Goal: Information Seeking & Learning: Learn about a topic

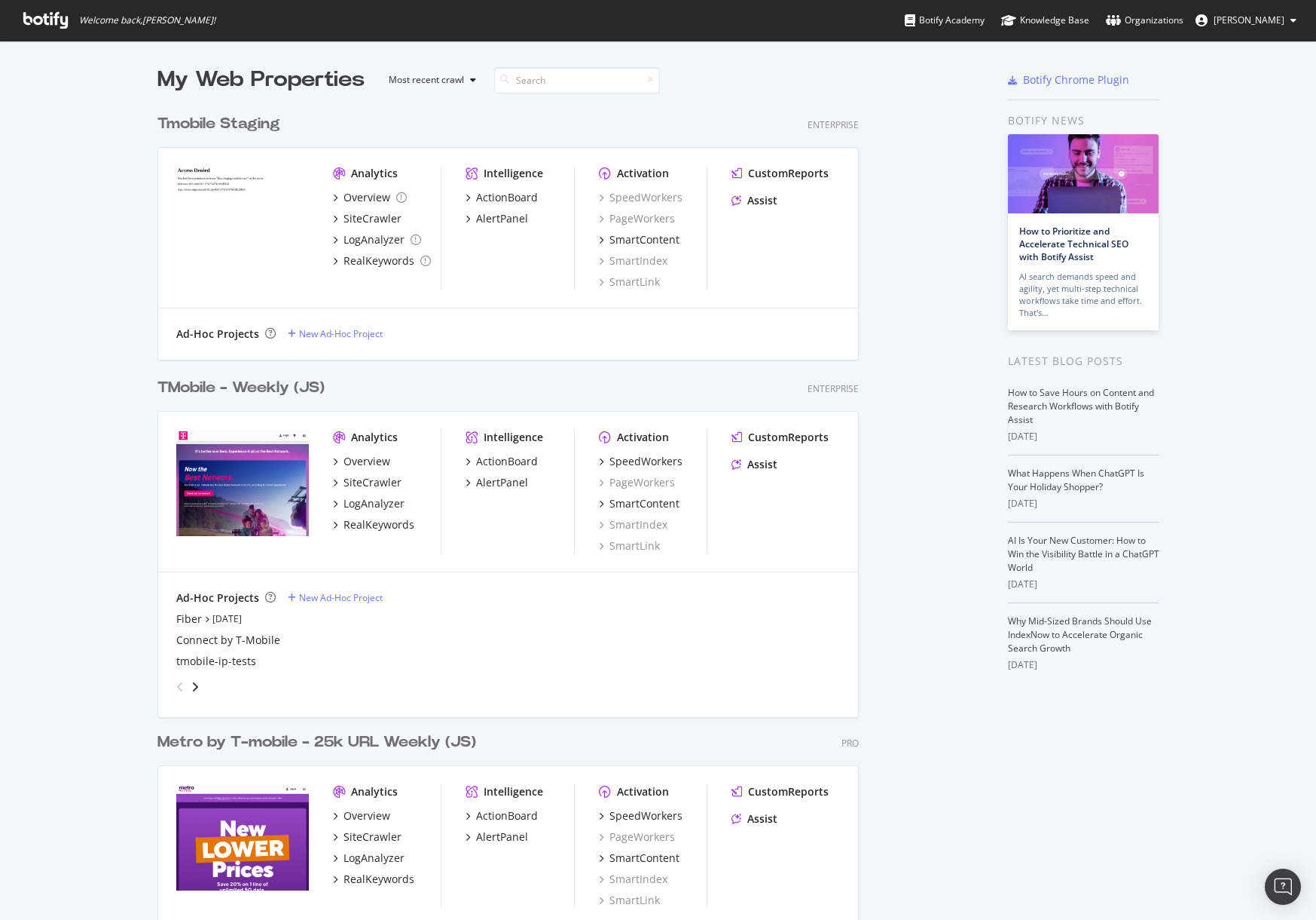
scroll to position [1225, 803]
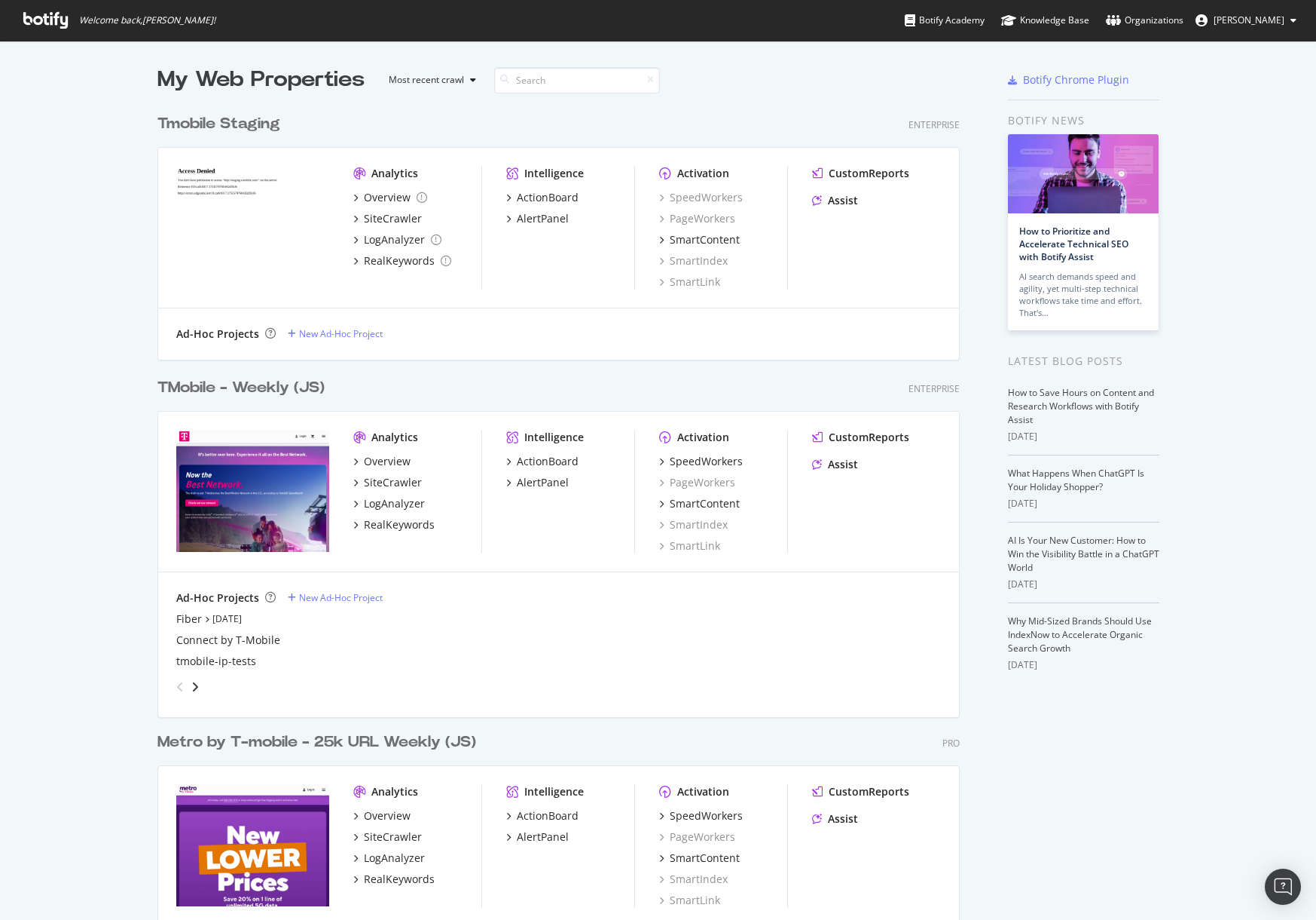
click at [250, 377] on div "TMobile - Weekly (JS) Enterprise Analytics Overview SiteCrawler LogAnalyzer Rea…" at bounding box center [565, 536] width 814 height 354
click at [250, 385] on div "TMobile - Weekly (JS)" at bounding box center [241, 388] width 167 height 22
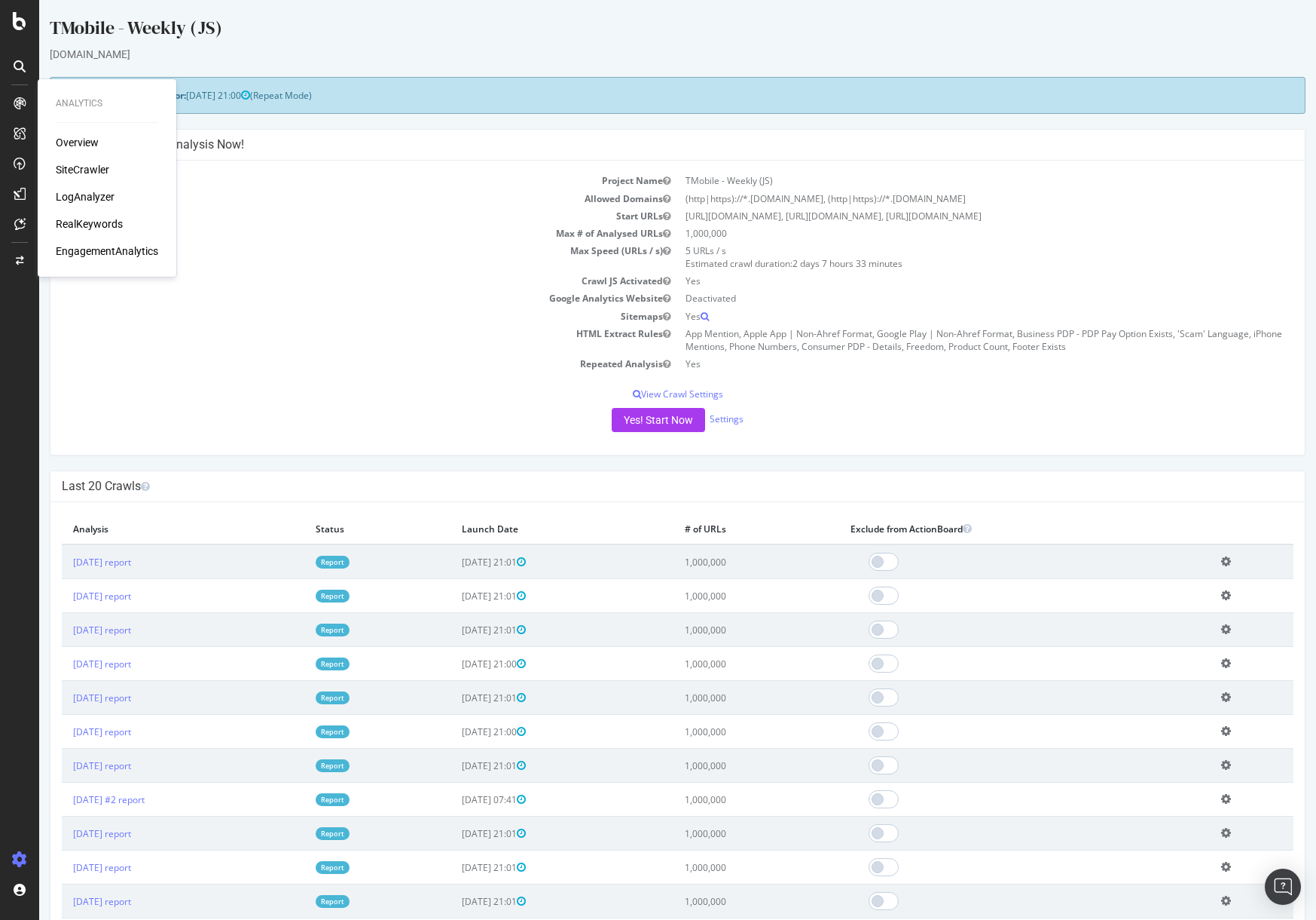
click at [97, 221] on div "RealKeywords" at bounding box center [89, 224] width 67 height 15
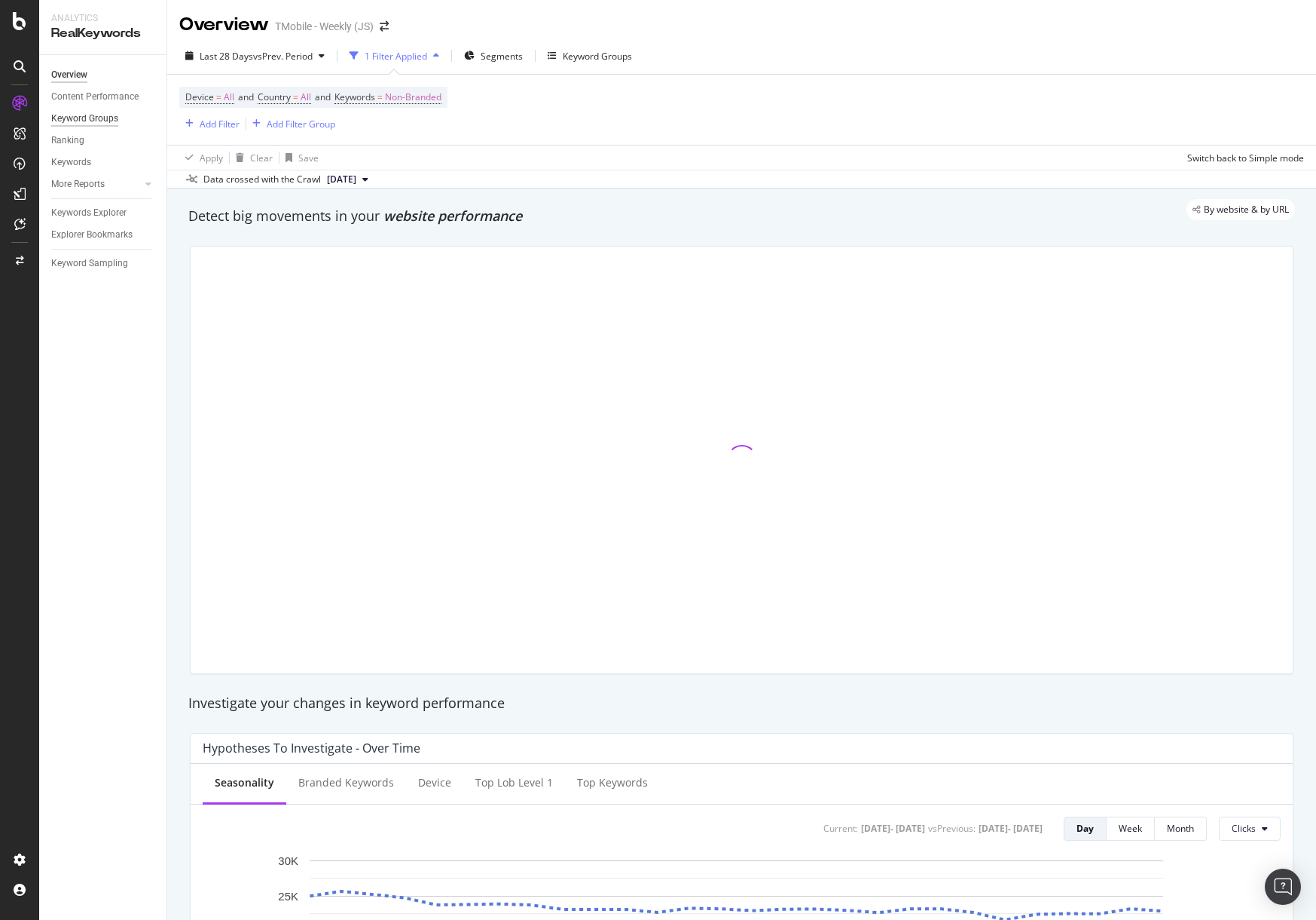
click at [98, 119] on div "Keyword Groups" at bounding box center [84, 118] width 67 height 15
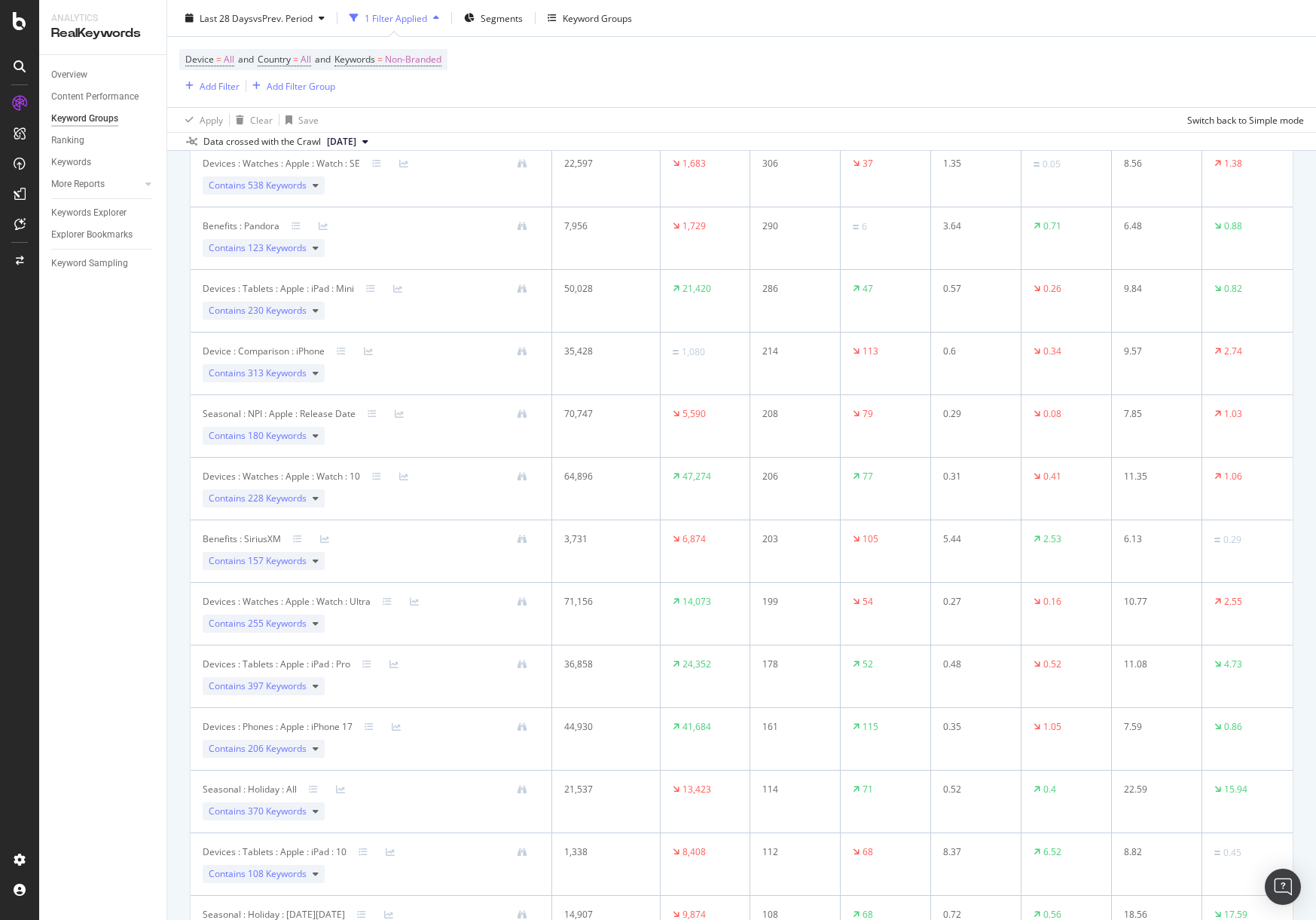
scroll to position [2657, 0]
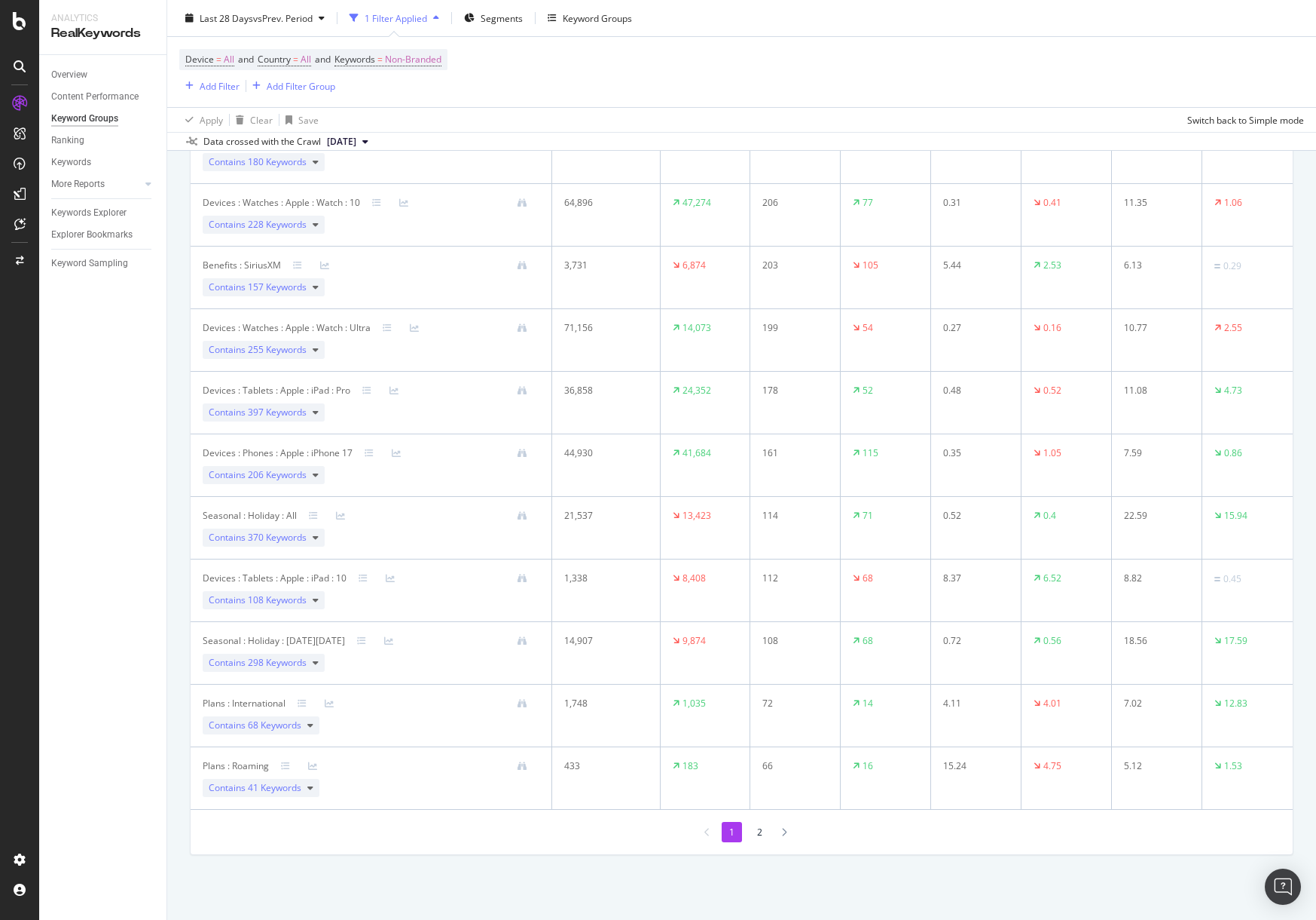
click at [308, 453] on div "Devices : Phones : Apple : iPhone 17" at bounding box center [277, 453] width 150 height 14
click at [298, 473] on span "206 Keywords" at bounding box center [277, 474] width 59 height 13
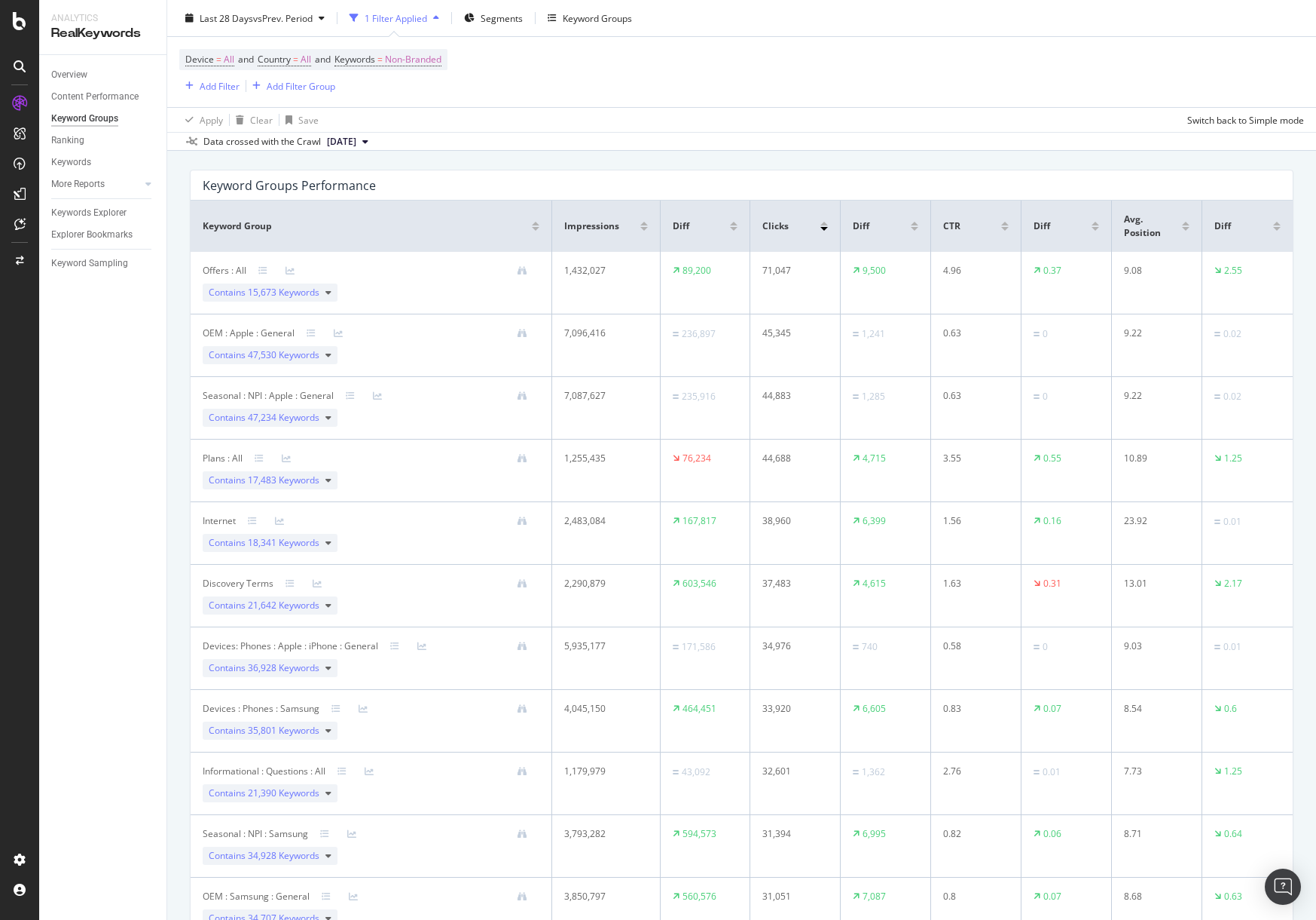
scroll to position [0, 0]
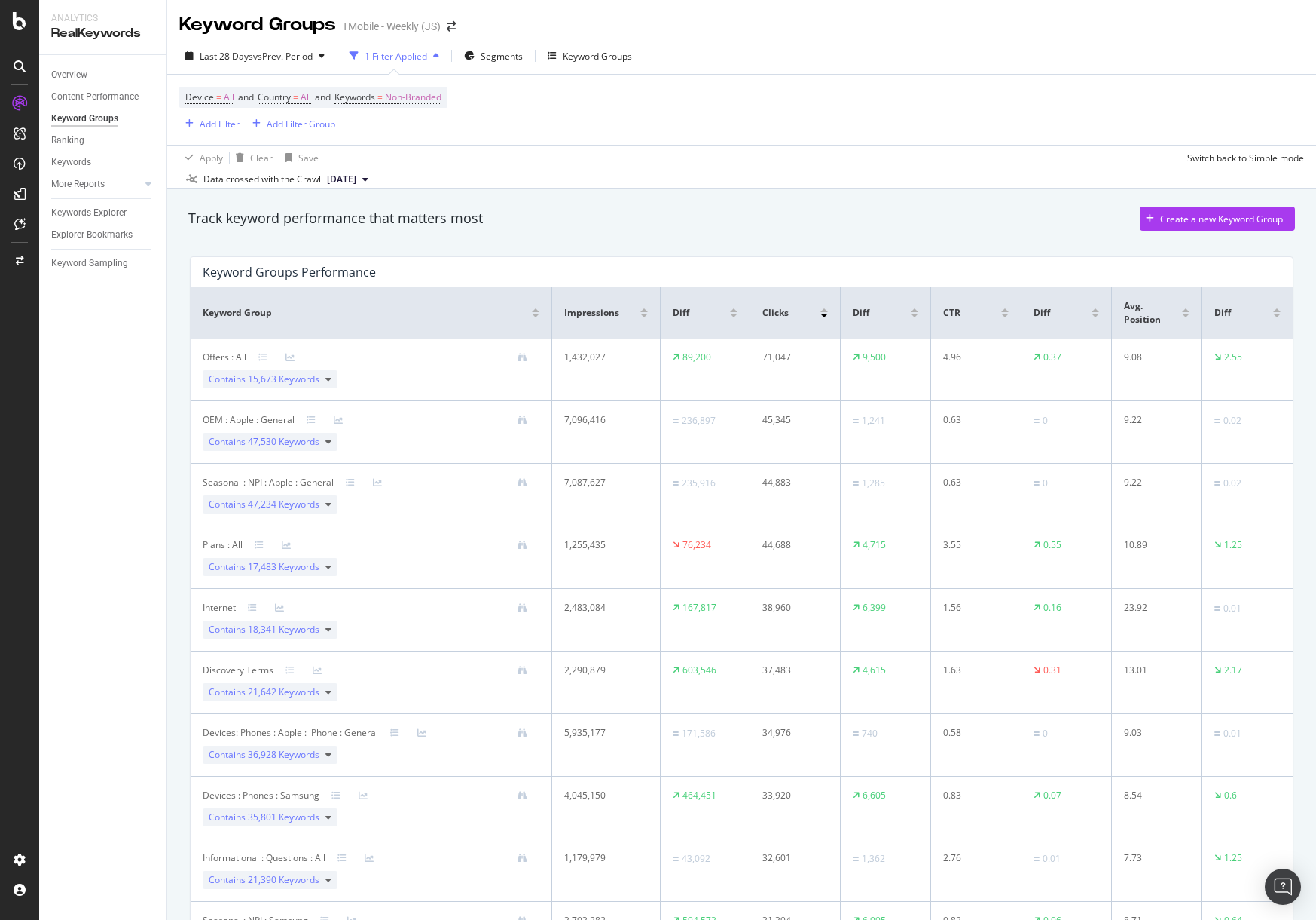
click at [451, 719] on div "Devices: Phones : Apple : iPhone : General Contains 36,928 Keywords" at bounding box center [371, 745] width 337 height 38
click at [313, 719] on div "Contains 36,928 Keywords" at bounding box center [270, 754] width 135 height 18
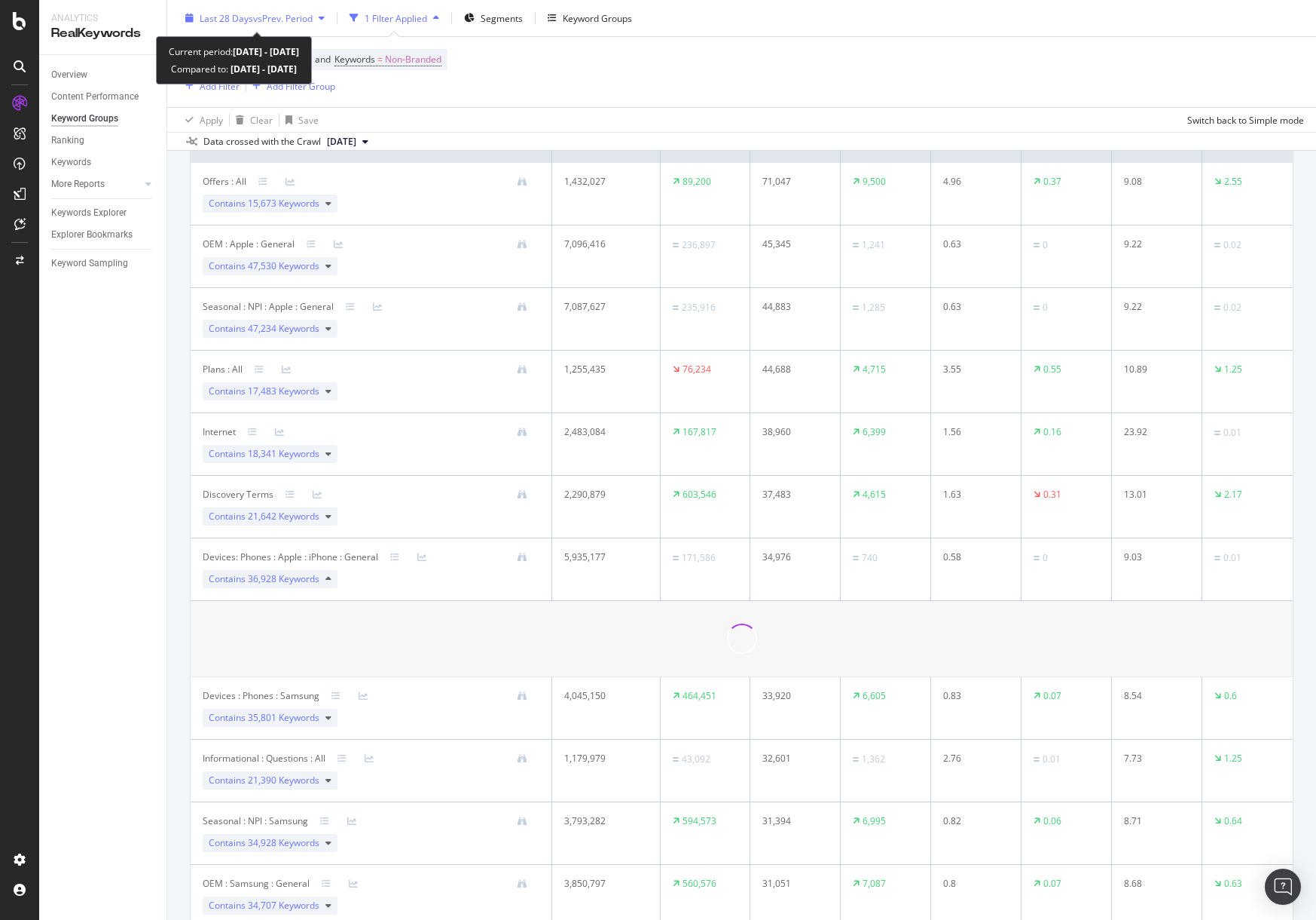
drag, startPoint x: 292, startPoint y: 17, endPoint x: 278, endPoint y: 19, distance: 14.1
click at [278, 19] on span "vs Prev. Period" at bounding box center [283, 18] width 60 height 13
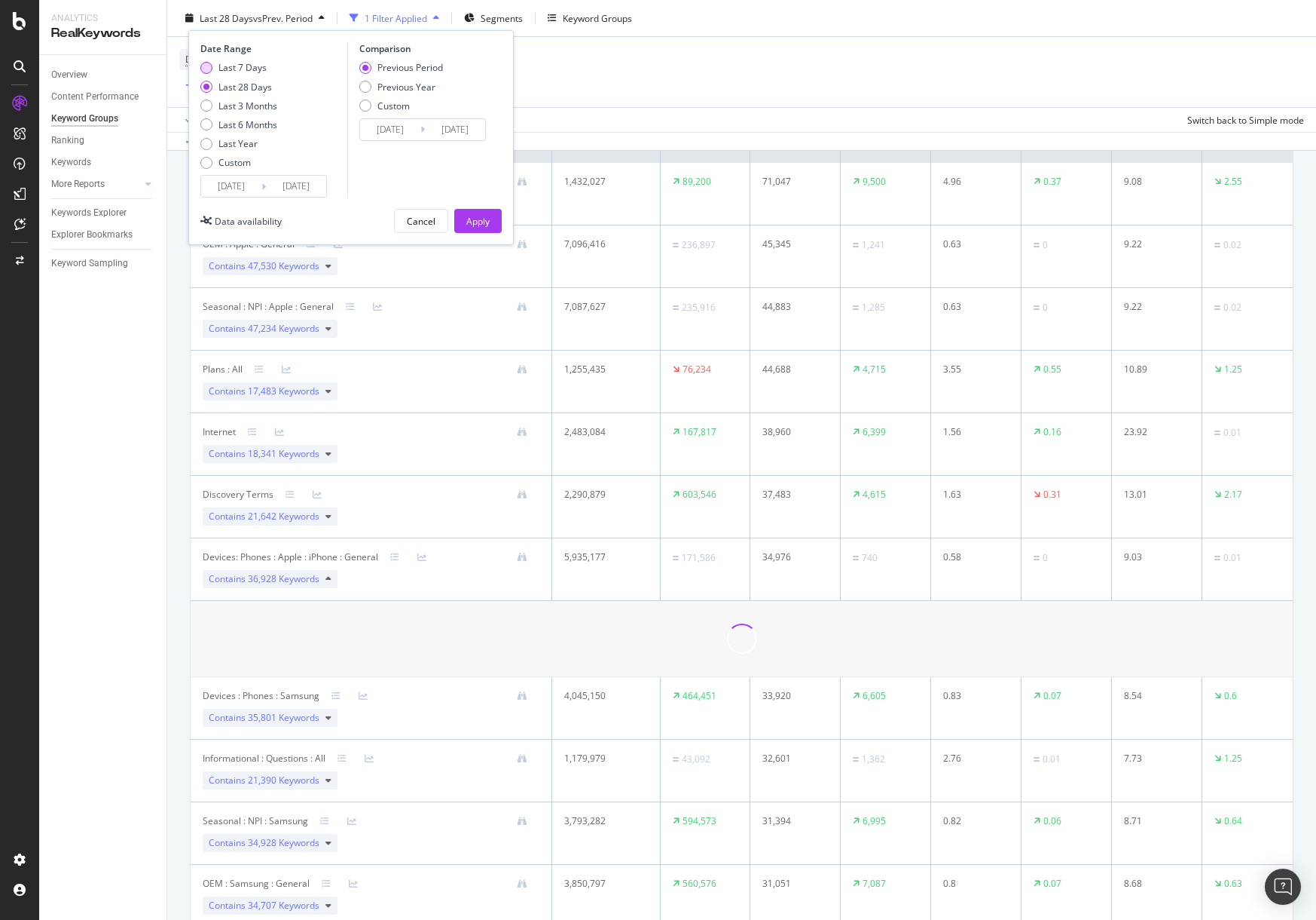
click at [252, 70] on div "Last 7 Days" at bounding box center [243, 67] width 48 height 13
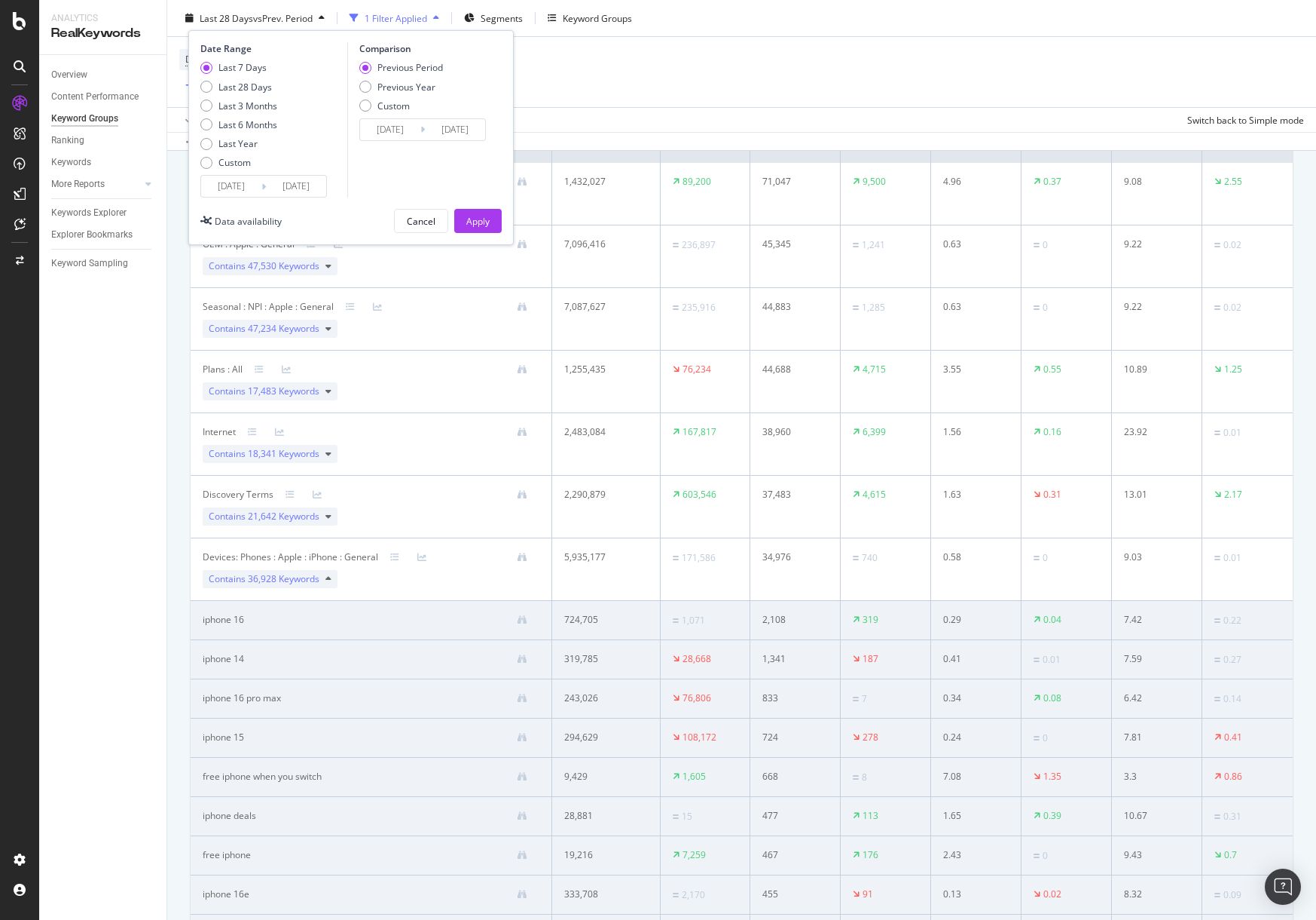
type input "[DATE]"
click at [406, 85] on div "Previous Year" at bounding box center [406, 86] width 58 height 13
type input "[DATE]"
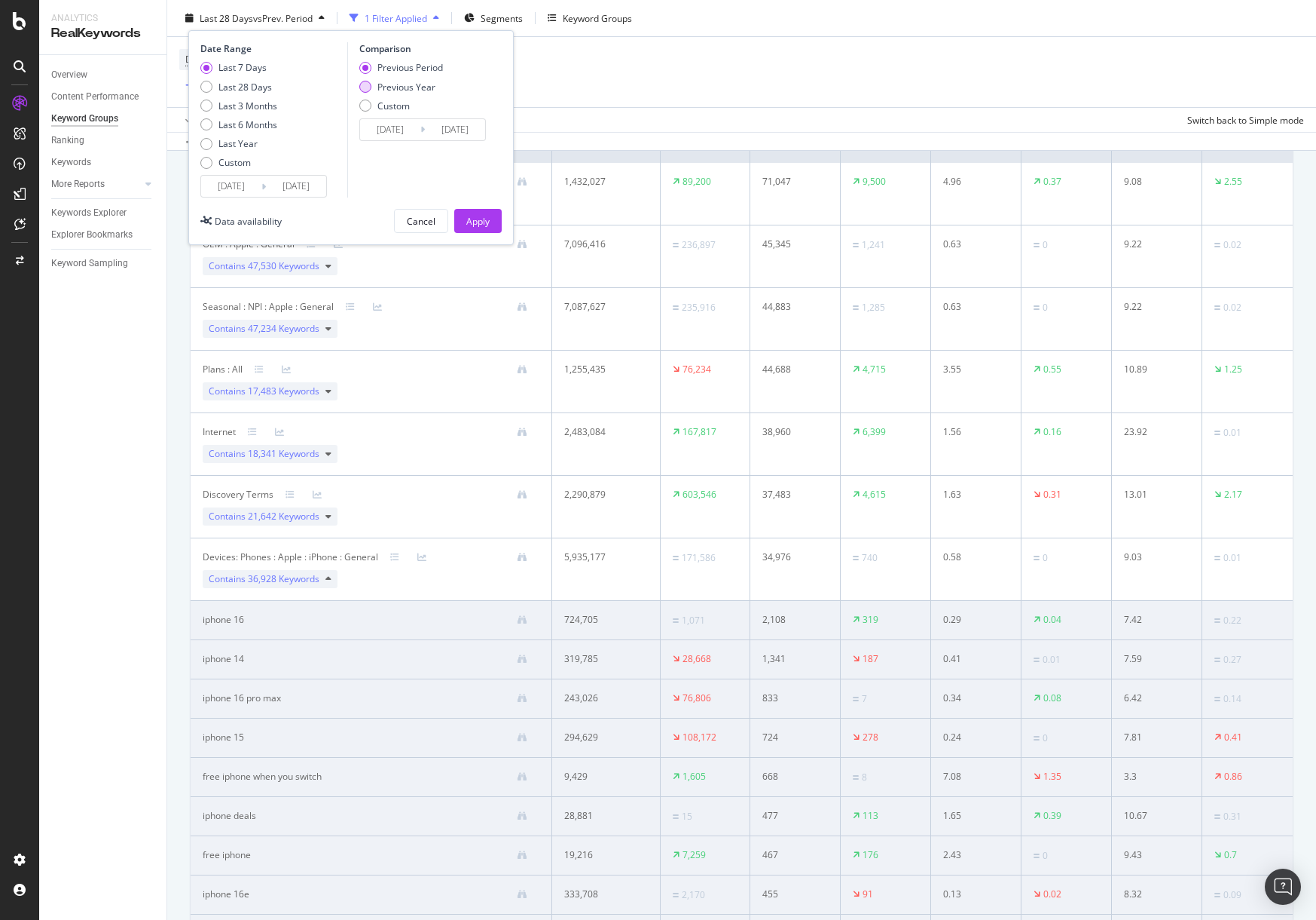
type input "[DATE]"
click at [488, 222] on div "Apply" at bounding box center [478, 220] width 23 height 13
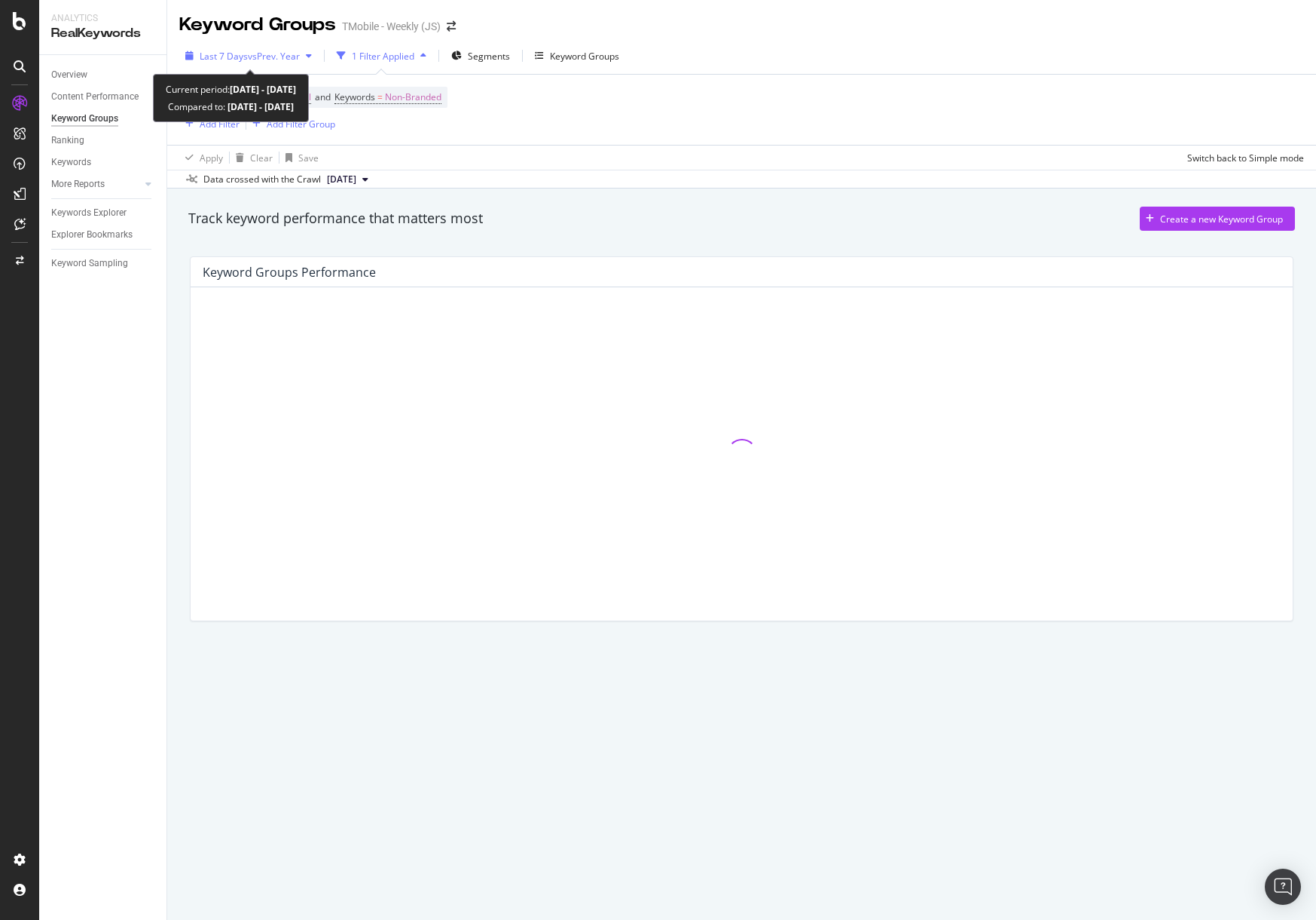
click at [260, 56] on span "vs Prev. Year" at bounding box center [274, 56] width 52 height 13
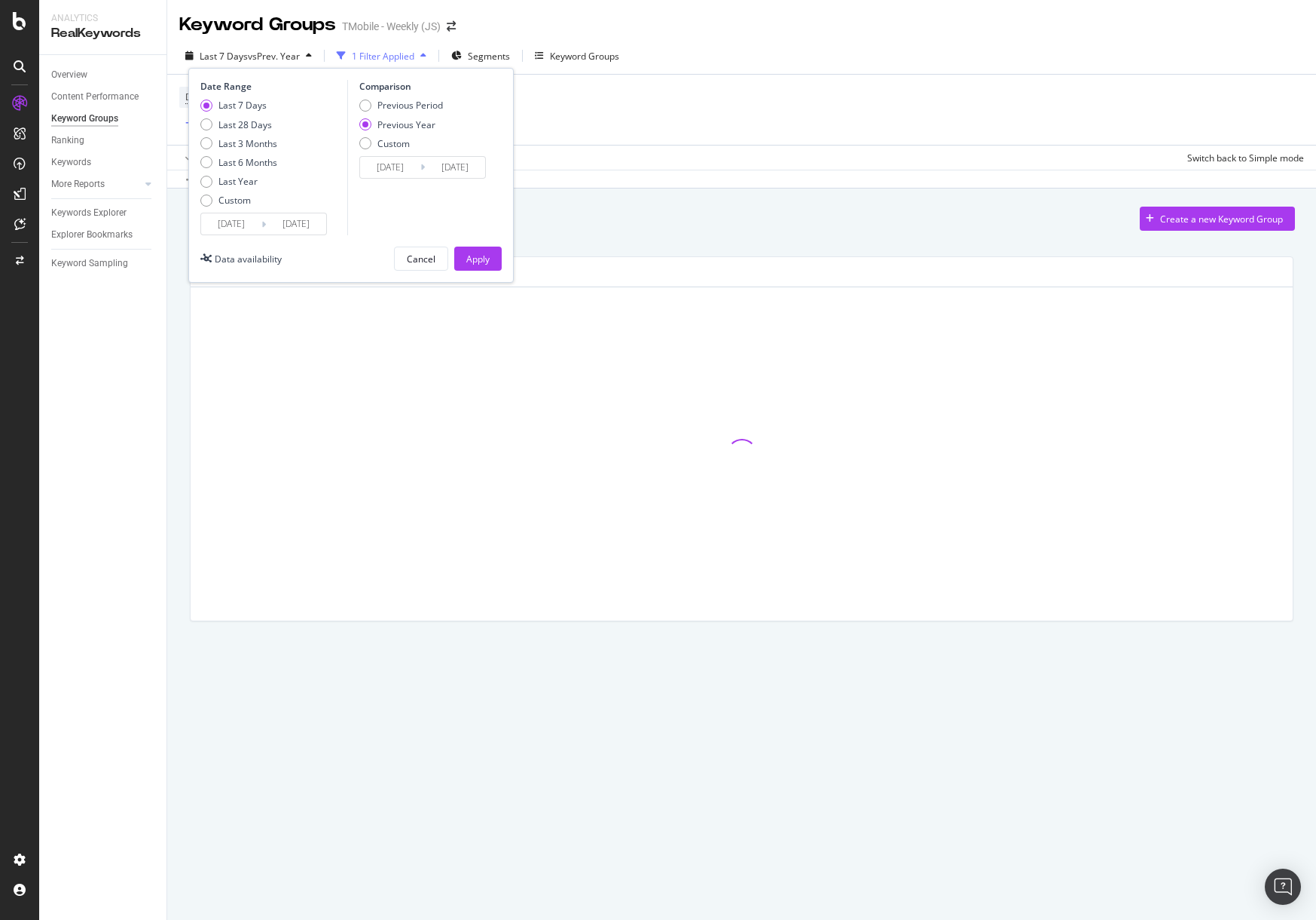
click at [260, 56] on span "vs Prev. Year" at bounding box center [274, 56] width 52 height 13
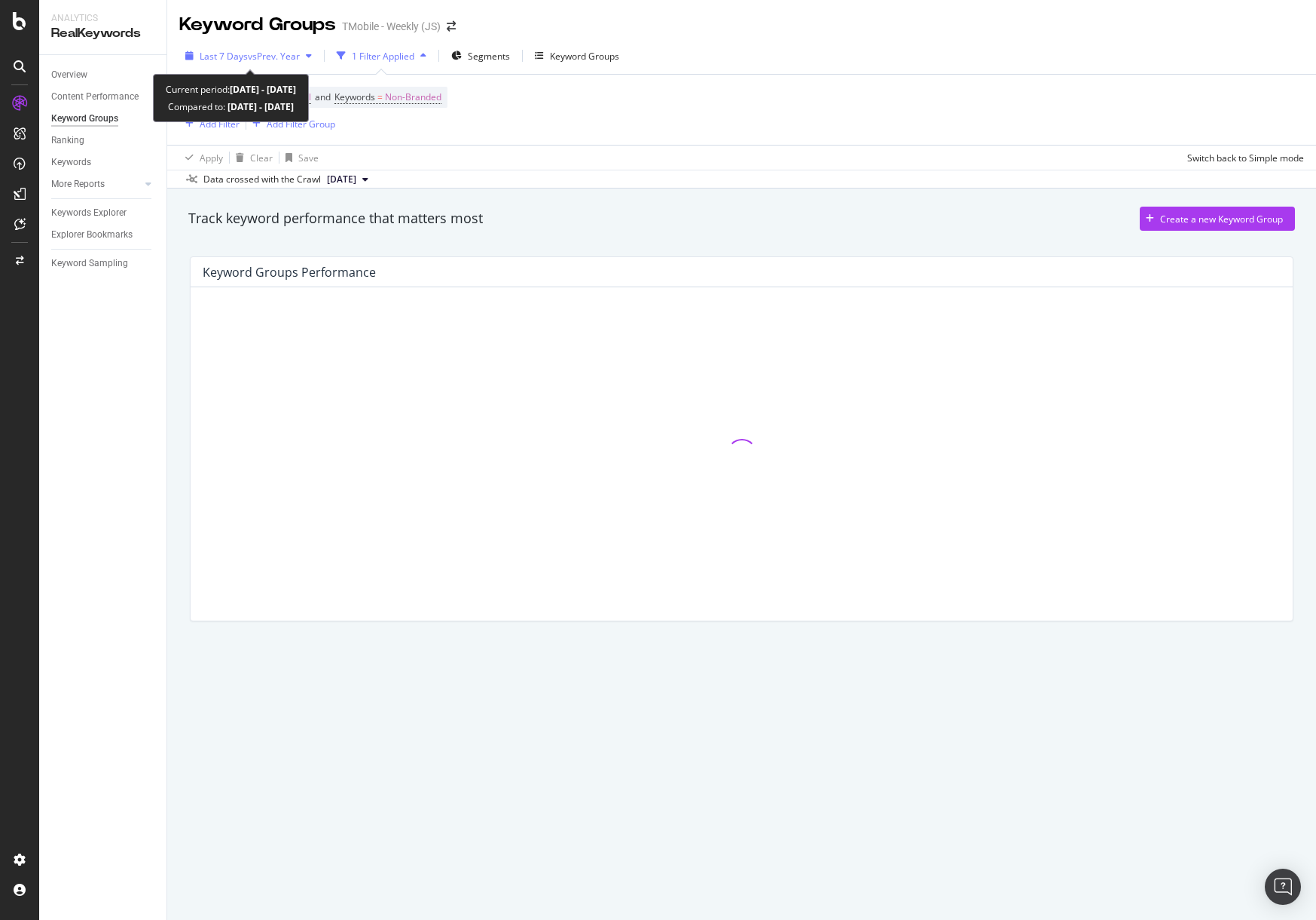
click at [266, 58] on span "vs Prev. Year" at bounding box center [274, 56] width 52 height 13
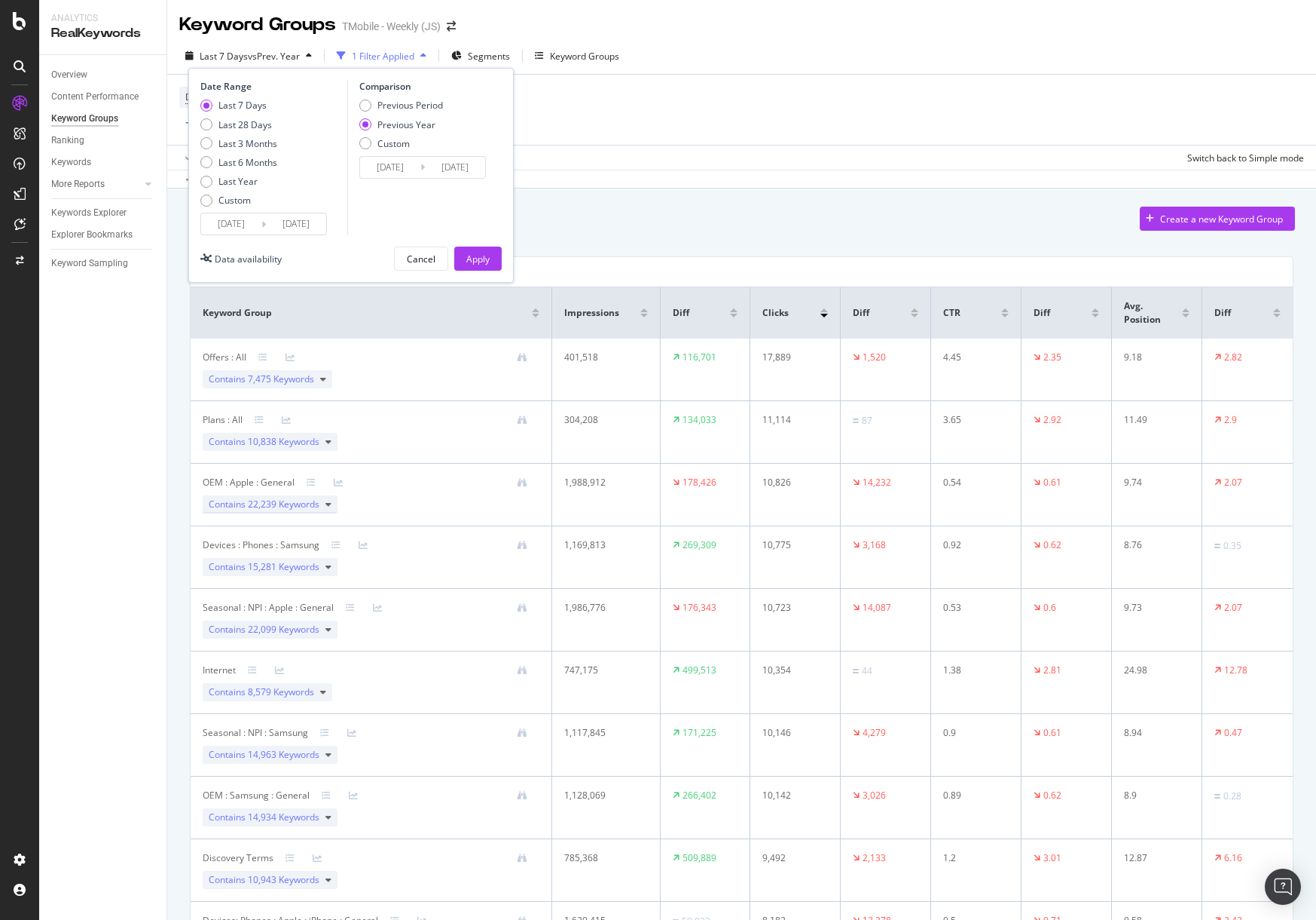
click at [287, 499] on span "22,239 Keywords" at bounding box center [284, 504] width 72 height 13
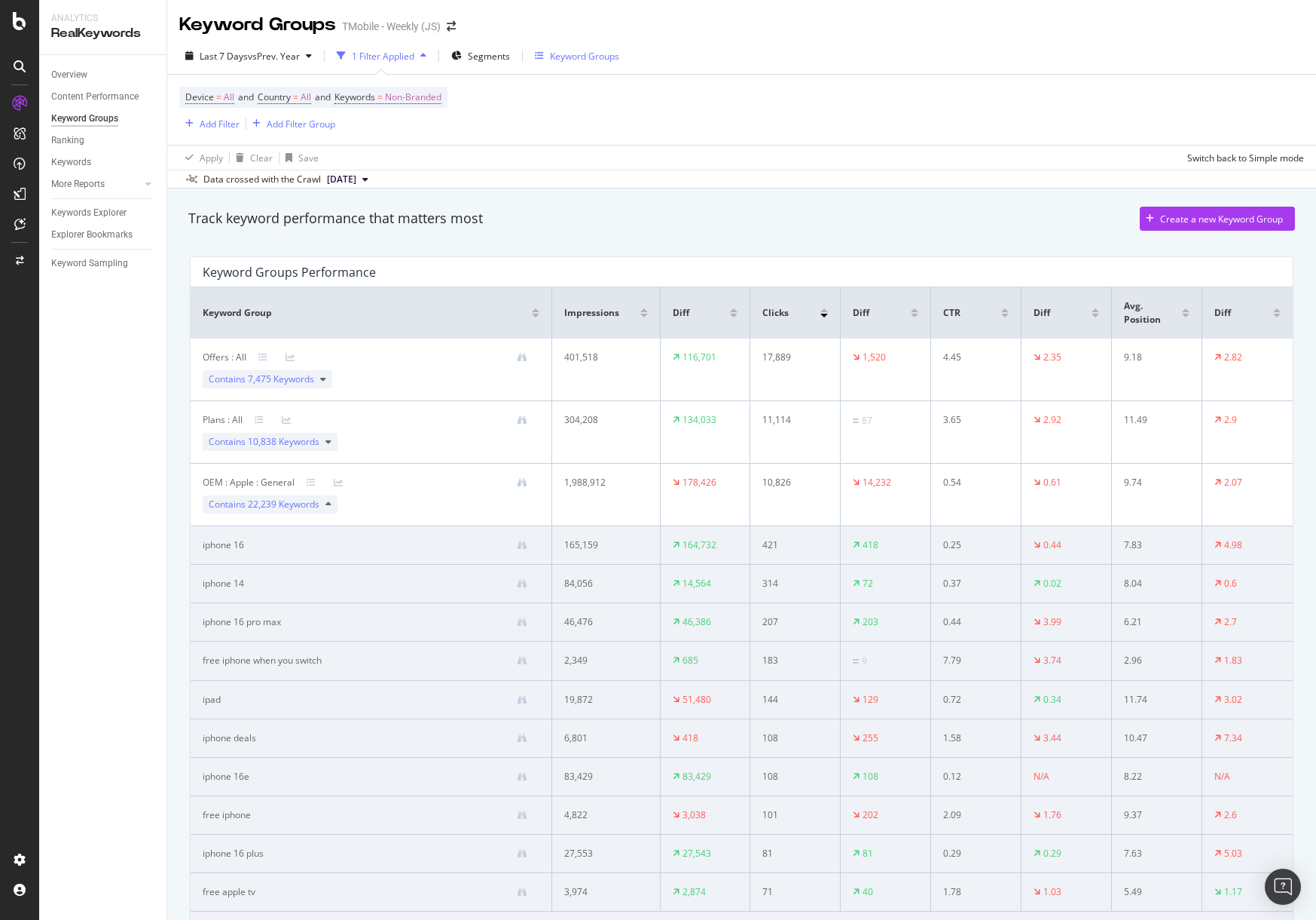
click at [584, 49] on div "Keyword Groups" at bounding box center [585, 56] width 70 height 13
